Goal: Information Seeking & Learning: Find specific fact

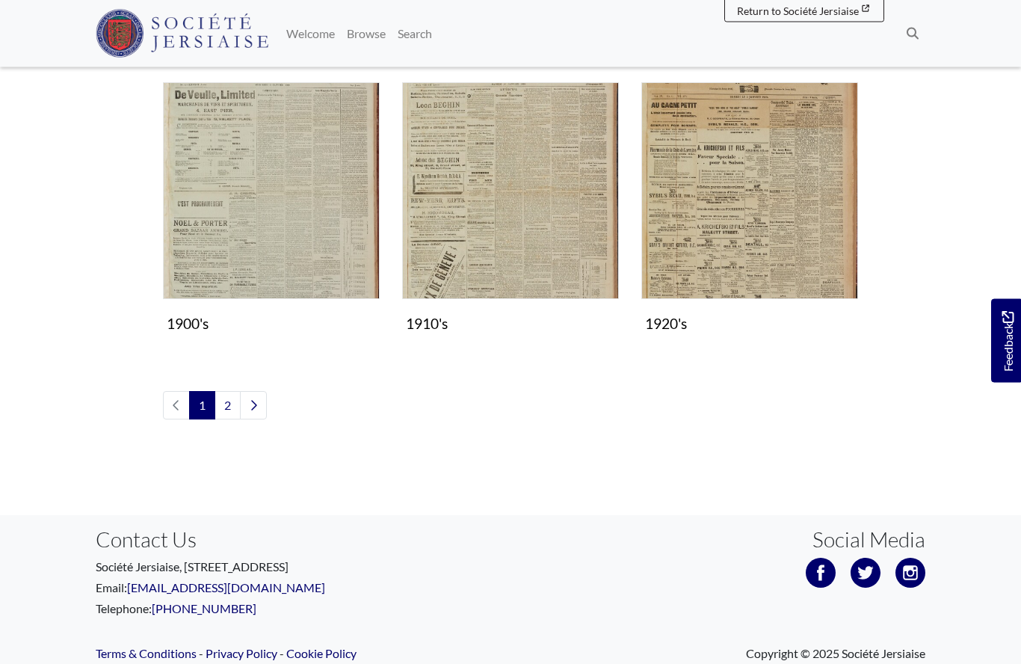
scroll to position [1233, 0]
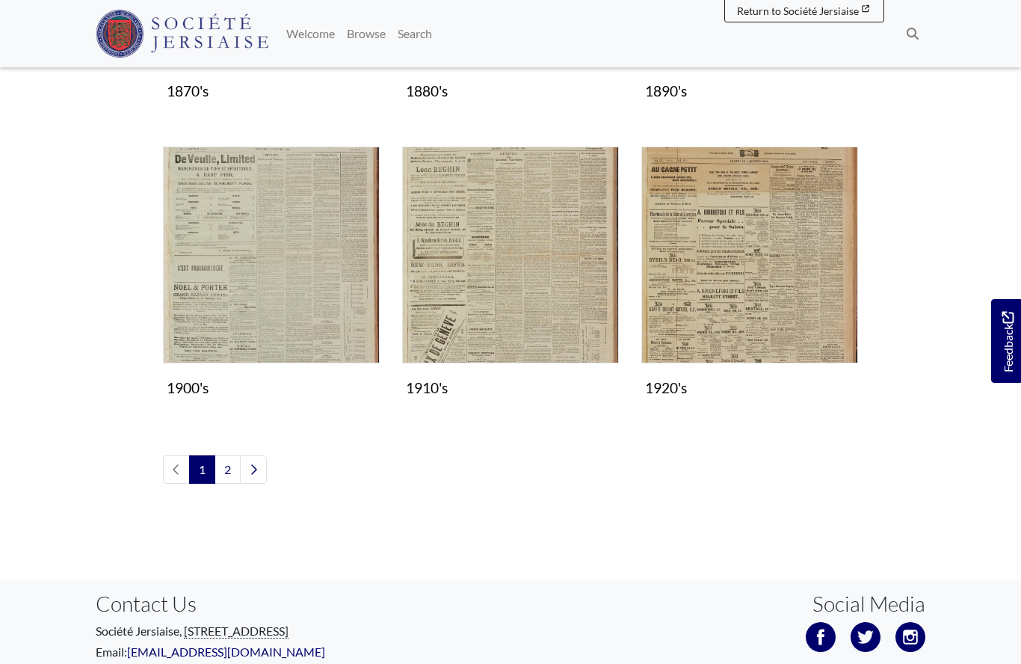
click at [276, 285] on img "Subcollection" at bounding box center [271, 254] width 217 height 217
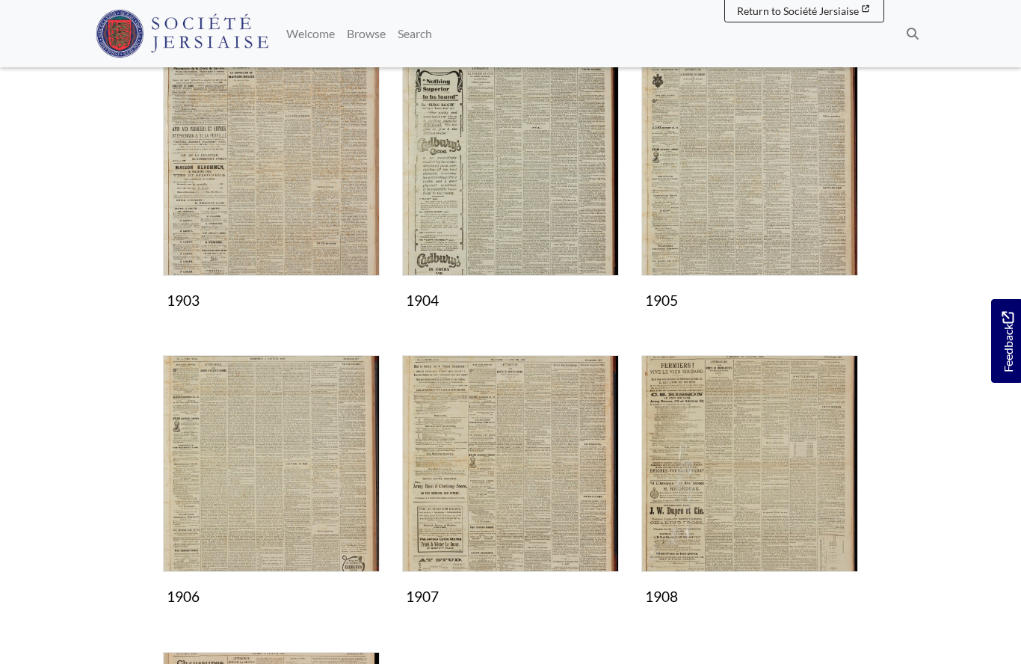
scroll to position [554, 0]
click at [740, 176] on img "Subcollection" at bounding box center [749, 168] width 217 height 217
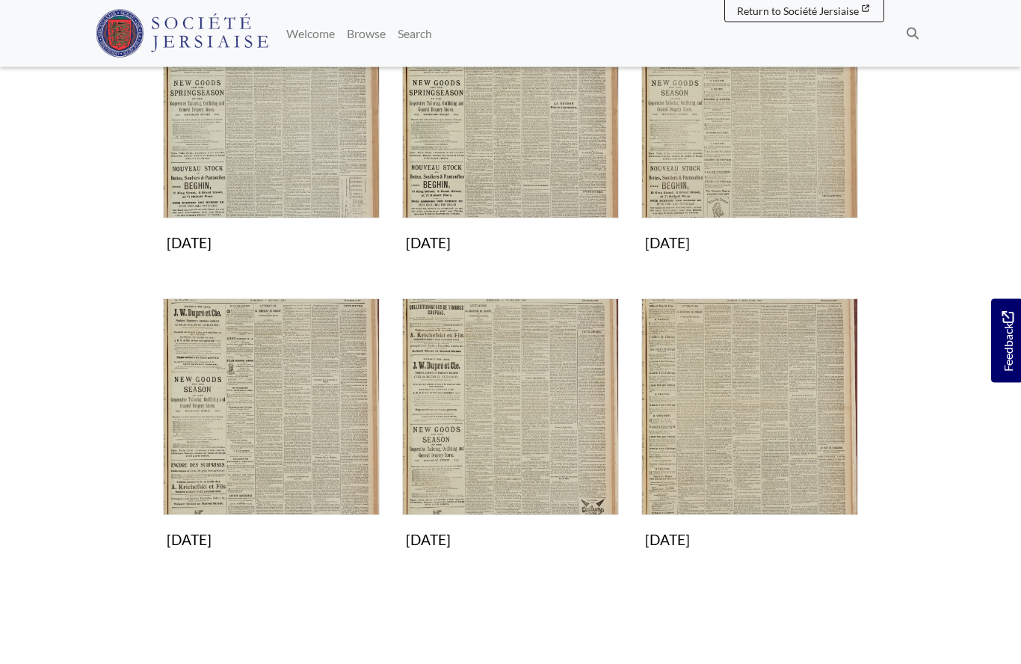
scroll to position [956, 0]
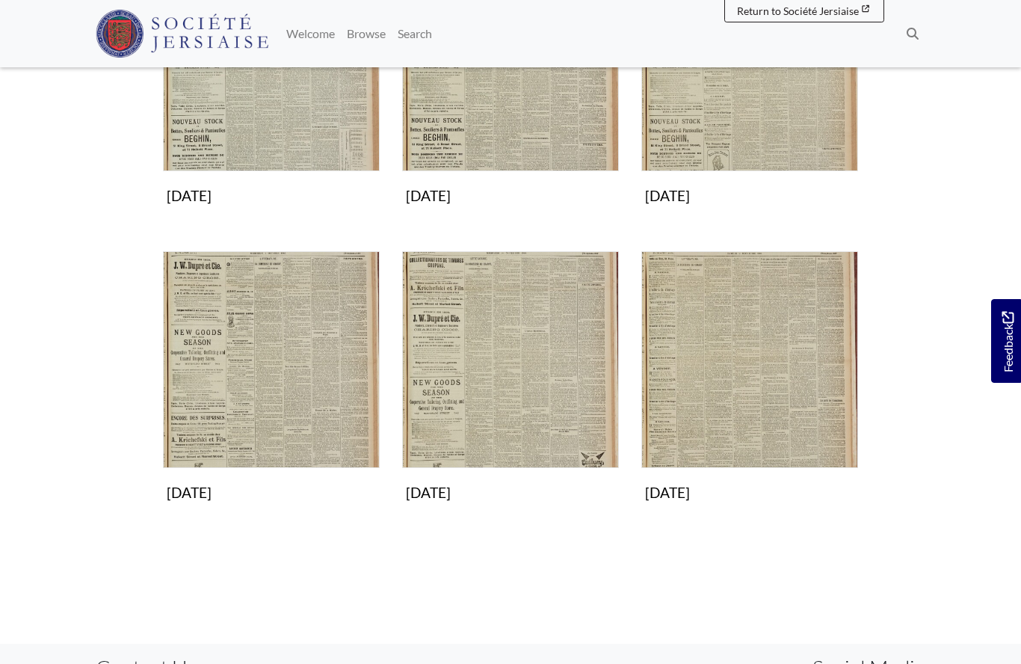
click at [282, 393] on img "Subcollection" at bounding box center [271, 359] width 217 height 217
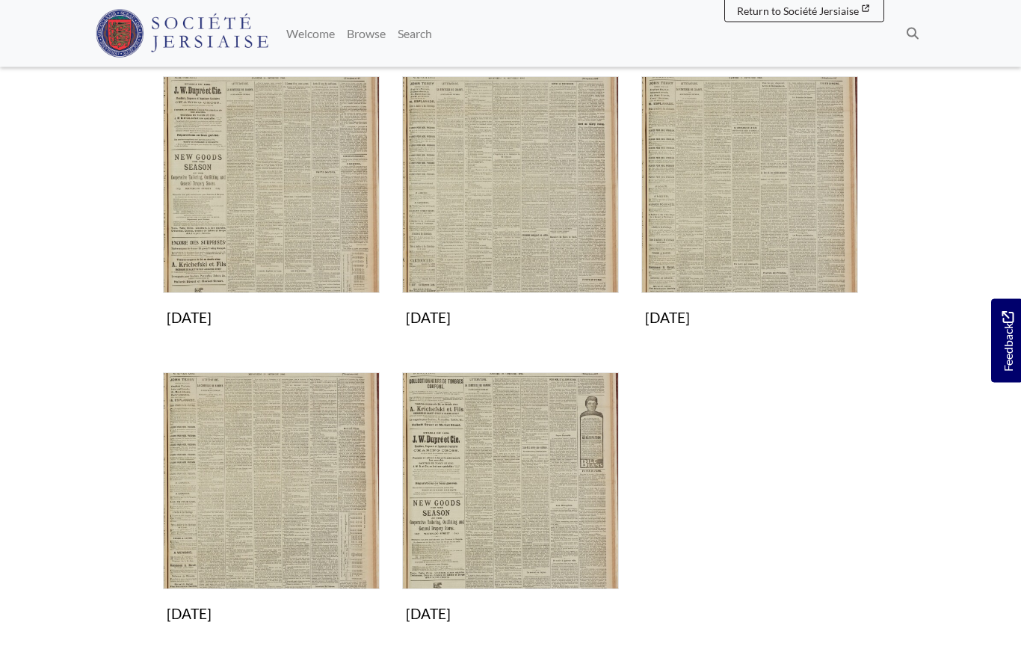
scroll to position [536, 0]
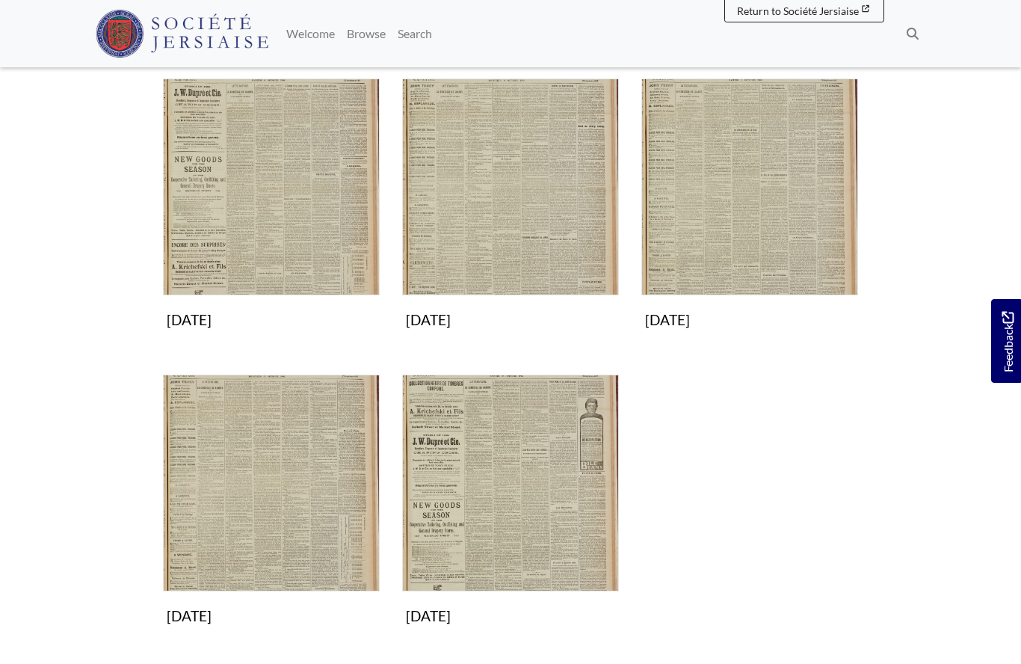
click at [273, 508] on img "Subcollection" at bounding box center [271, 482] width 217 height 217
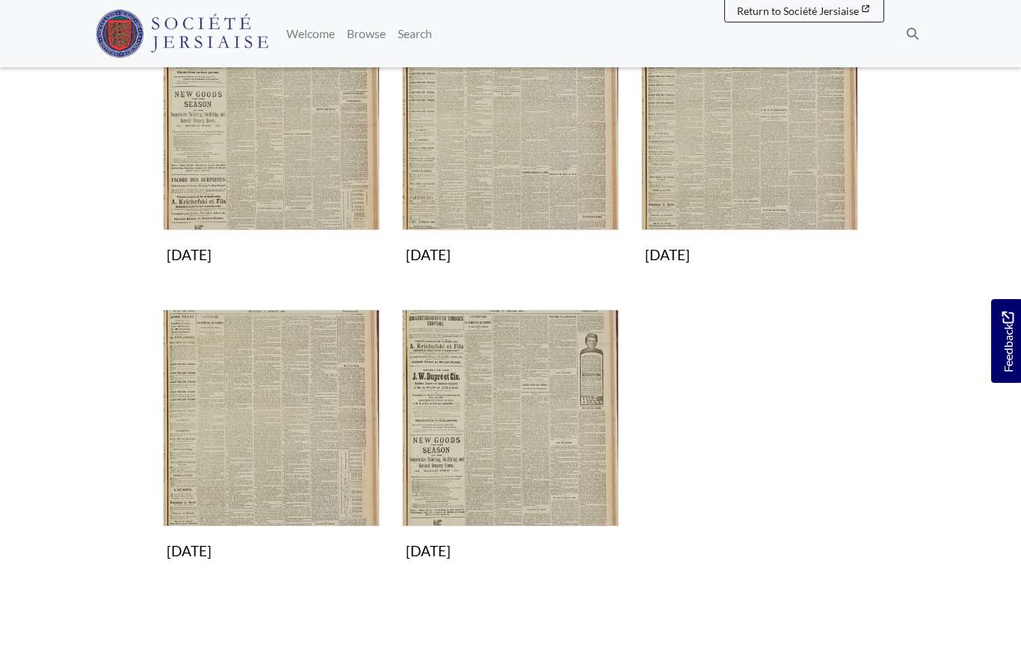
click at [479, 448] on img "Subcollection" at bounding box center [510, 417] width 217 height 217
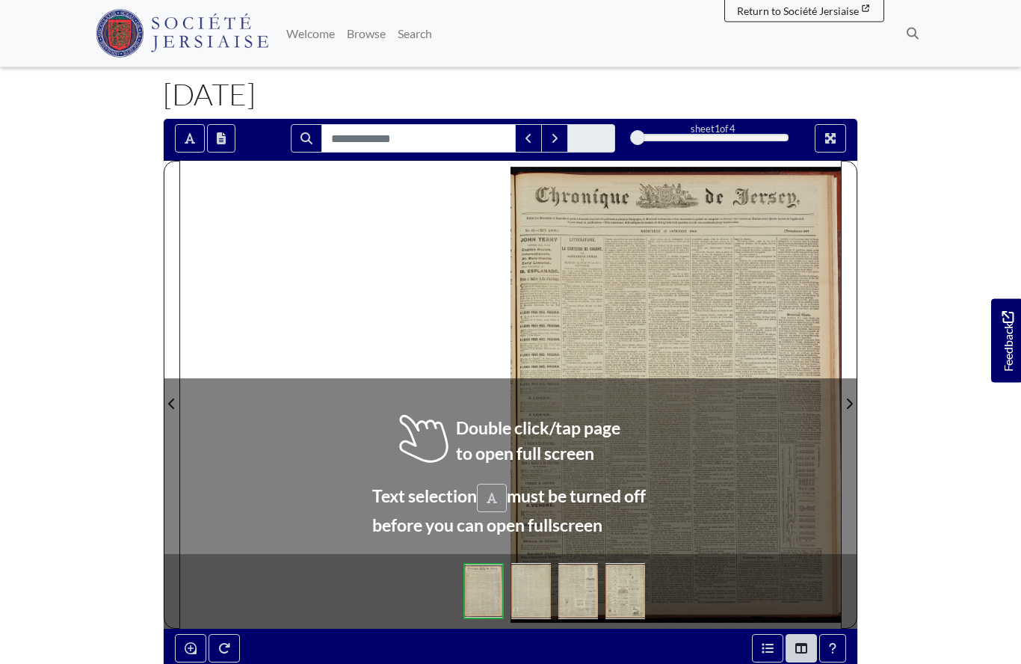
scroll to position [70, 0]
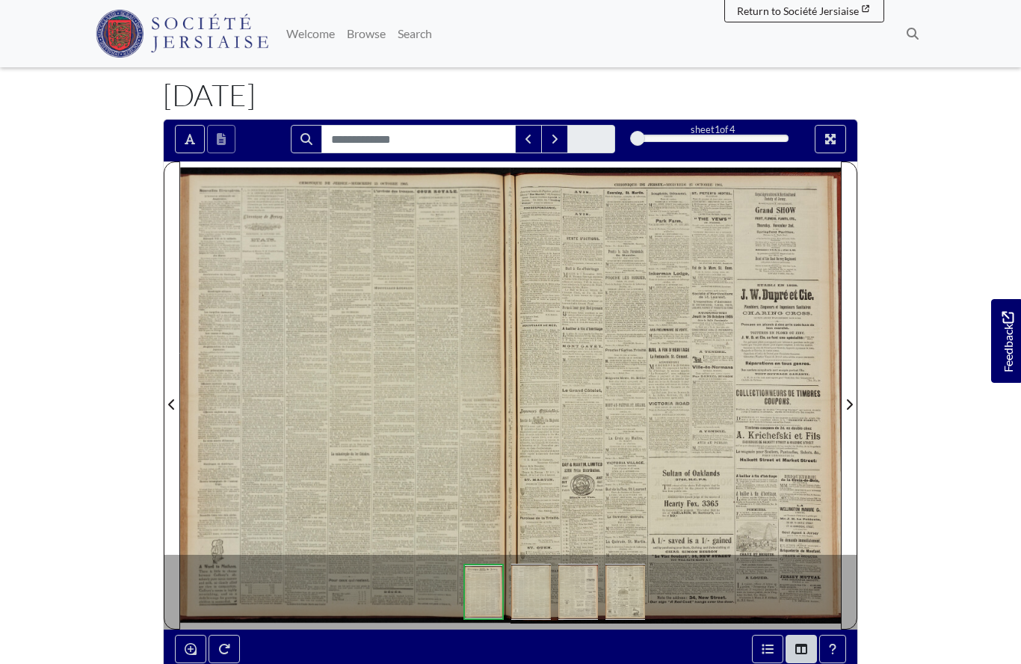
scroll to position [135, 0]
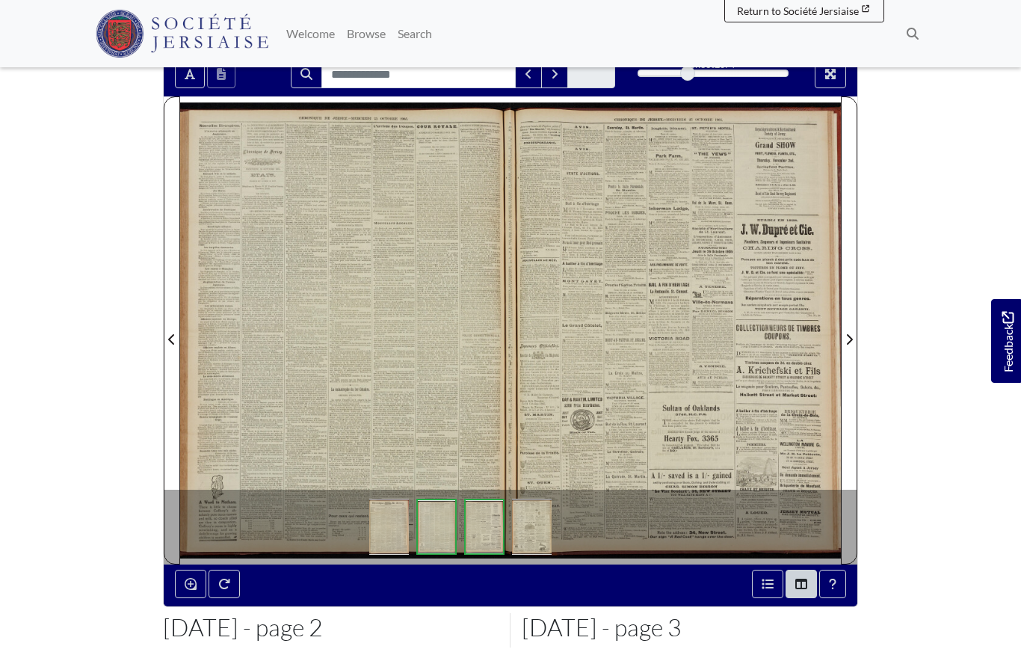
click at [408, 418] on div at bounding box center [345, 329] width 330 height 467
click at [406, 380] on div at bounding box center [345, 329] width 330 height 467
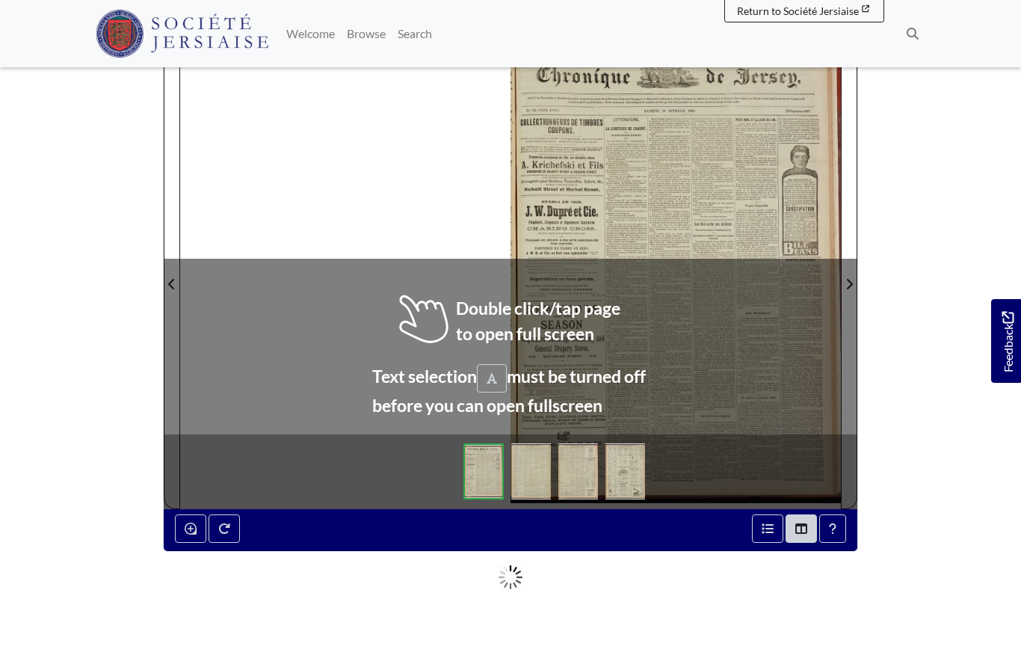
scroll to position [191, 0]
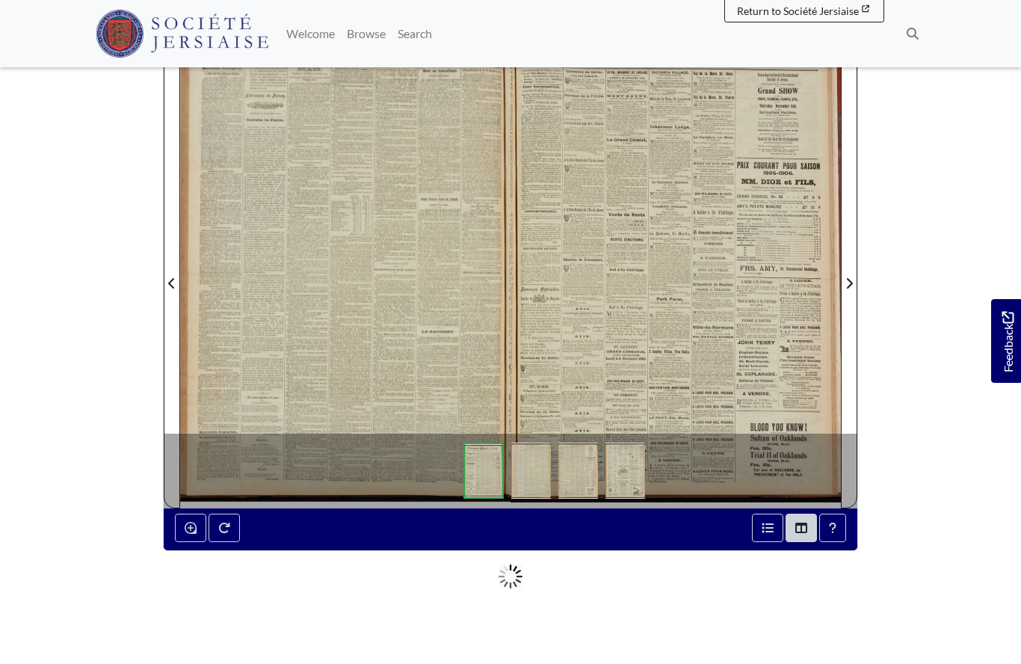
scroll to position [256, 0]
